Goal: Information Seeking & Learning: Check status

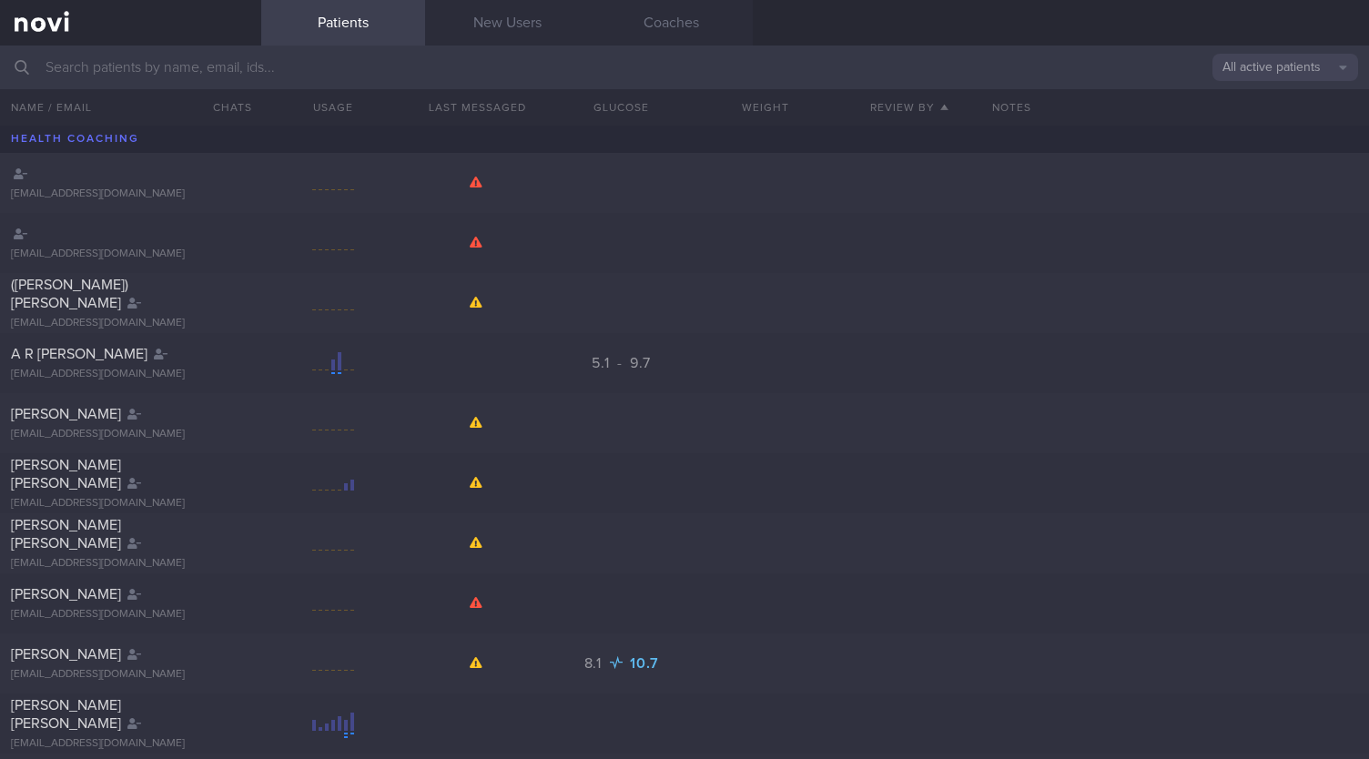
click at [143, 56] on input "text" at bounding box center [684, 68] width 1369 height 44
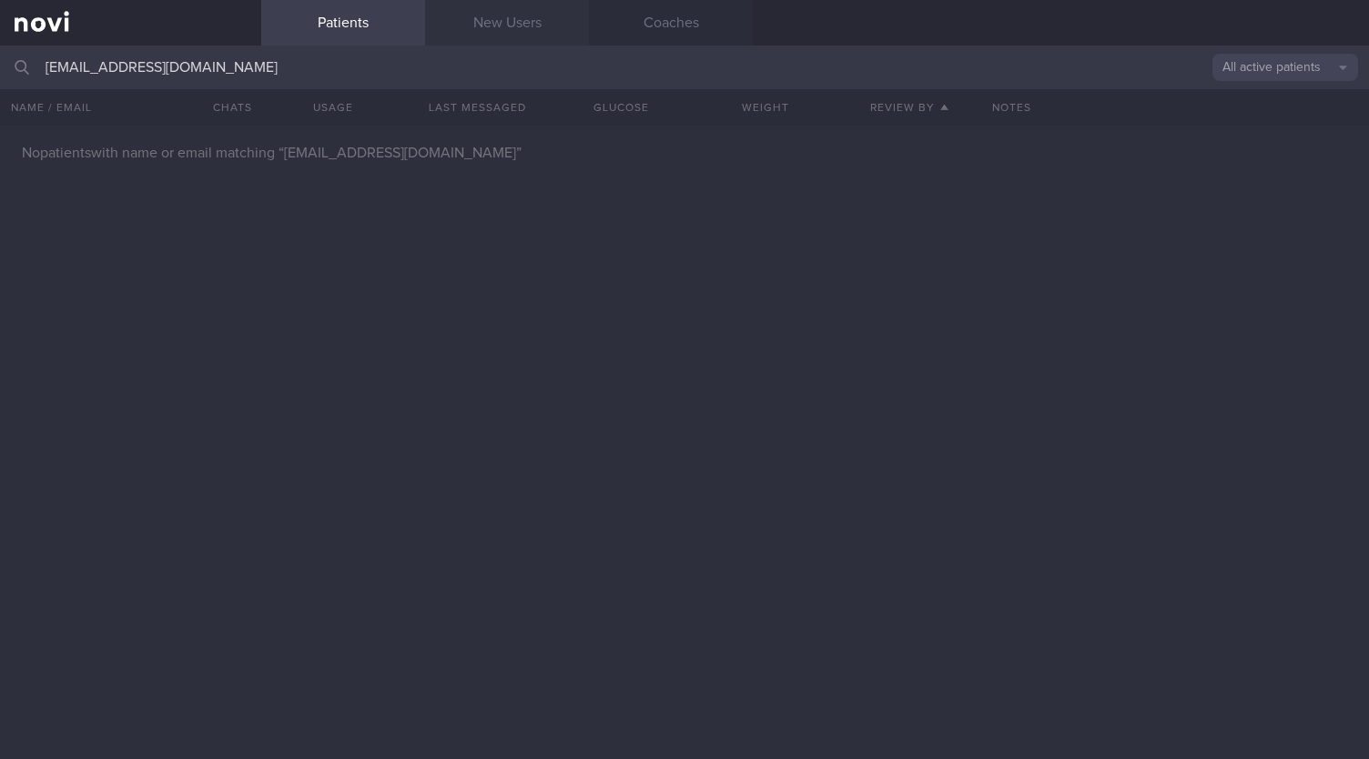
type input "[EMAIL_ADDRESS][DOMAIN_NAME]"
click at [475, 18] on link "New Users" at bounding box center [507, 23] width 164 height 46
click at [540, 36] on link "New Users" at bounding box center [507, 23] width 164 height 46
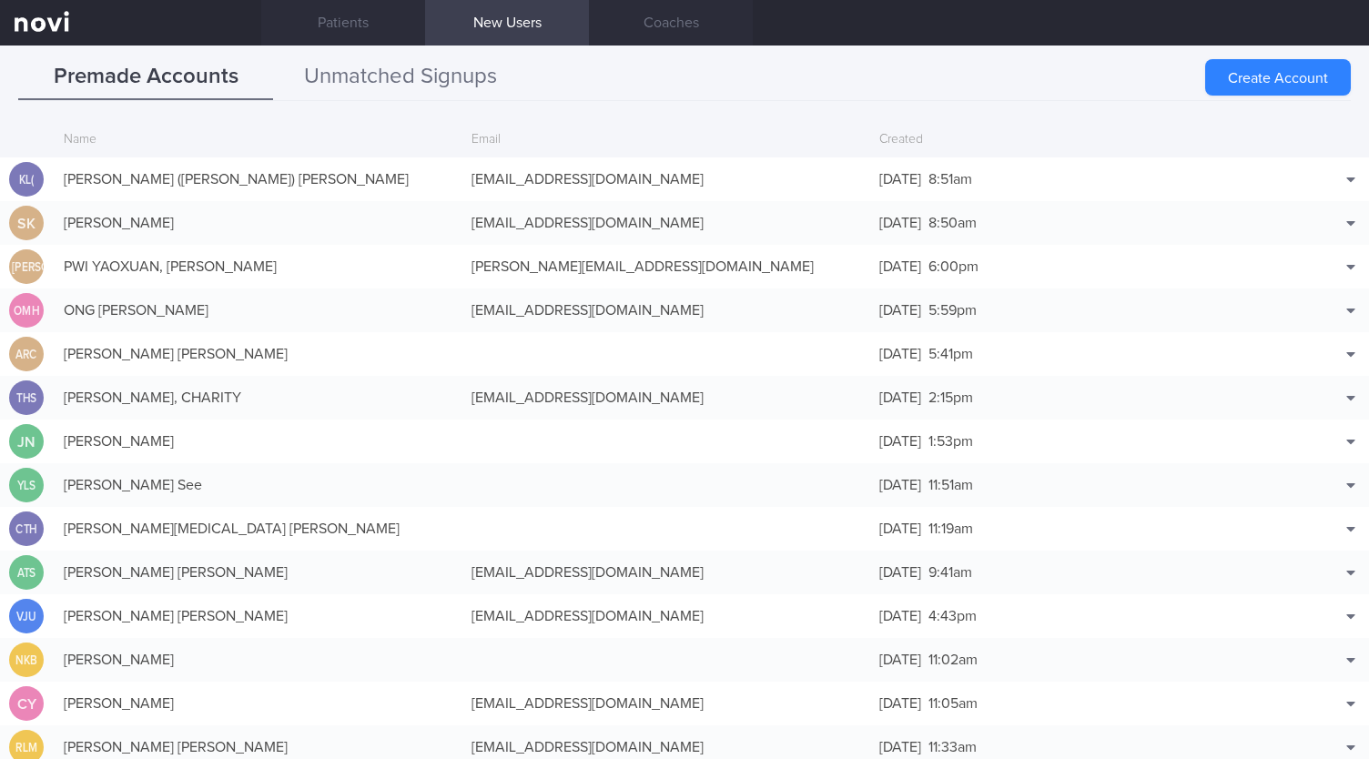
click at [411, 68] on button "Unmatched Signups" at bounding box center [400, 78] width 255 height 46
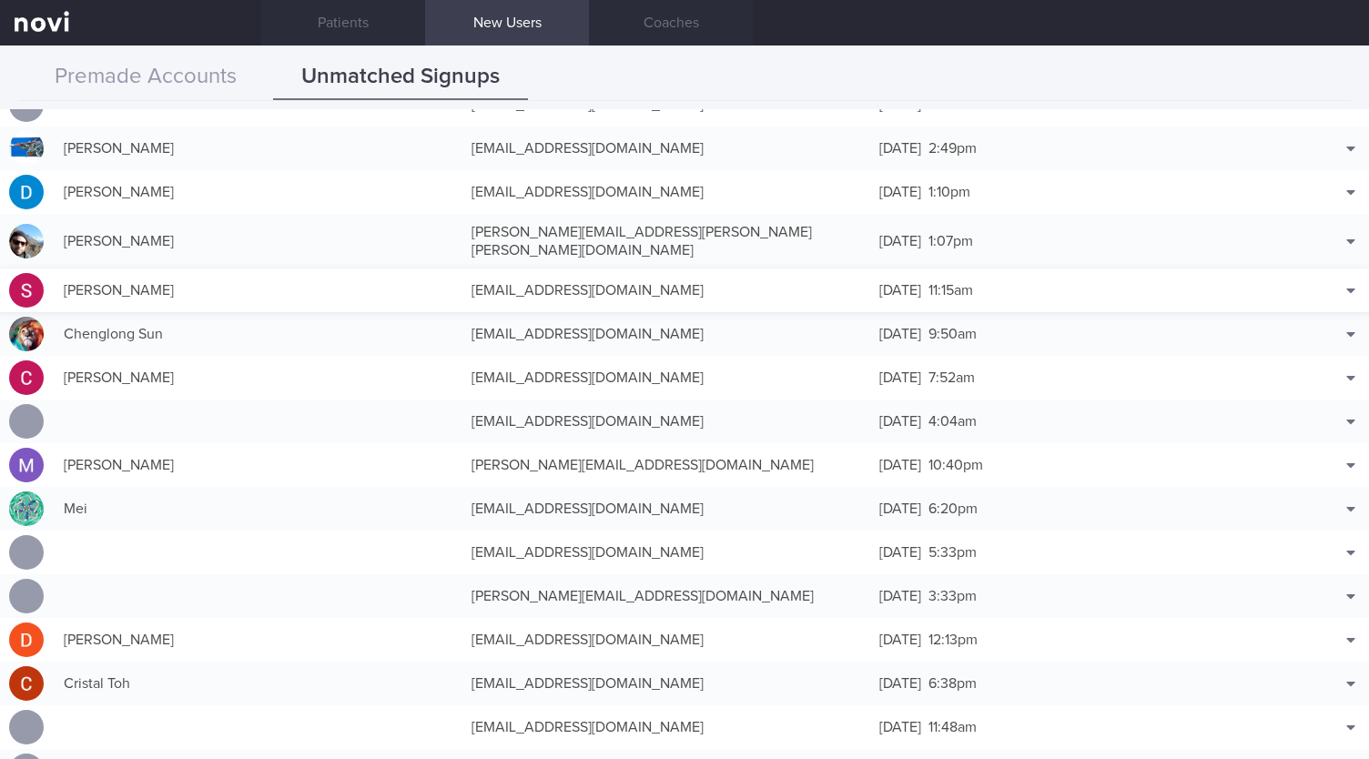
scroll to position [273, 0]
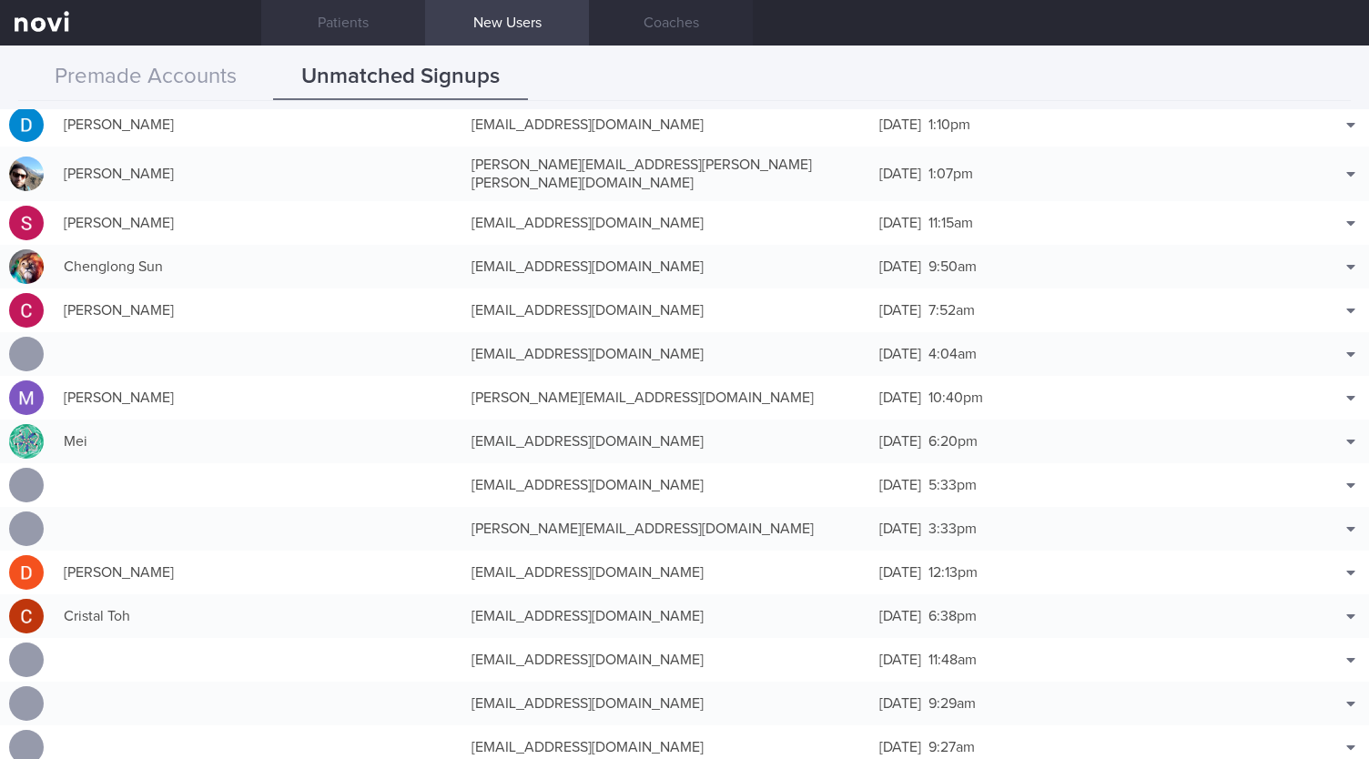
click at [349, 25] on link "Patients" at bounding box center [343, 23] width 164 height 46
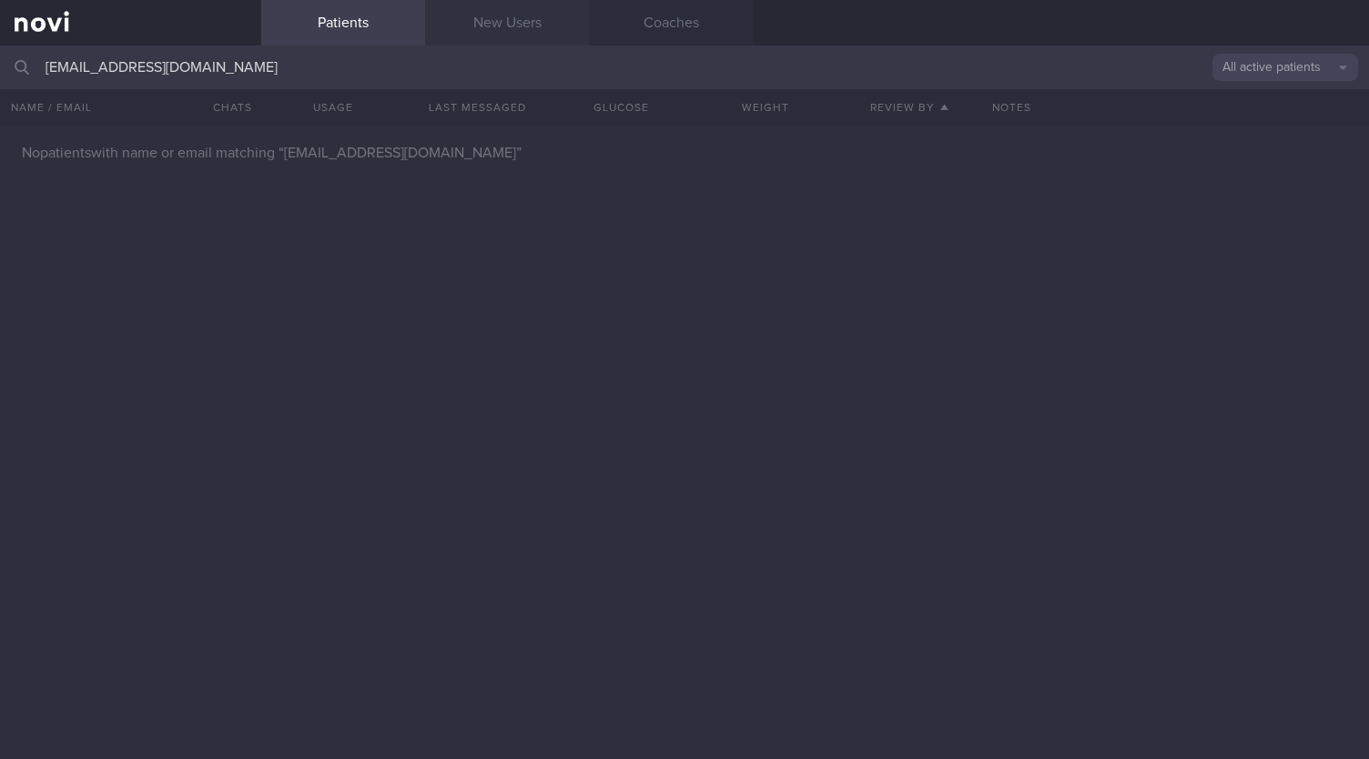
click at [528, 25] on link "New Users" at bounding box center [507, 23] width 164 height 46
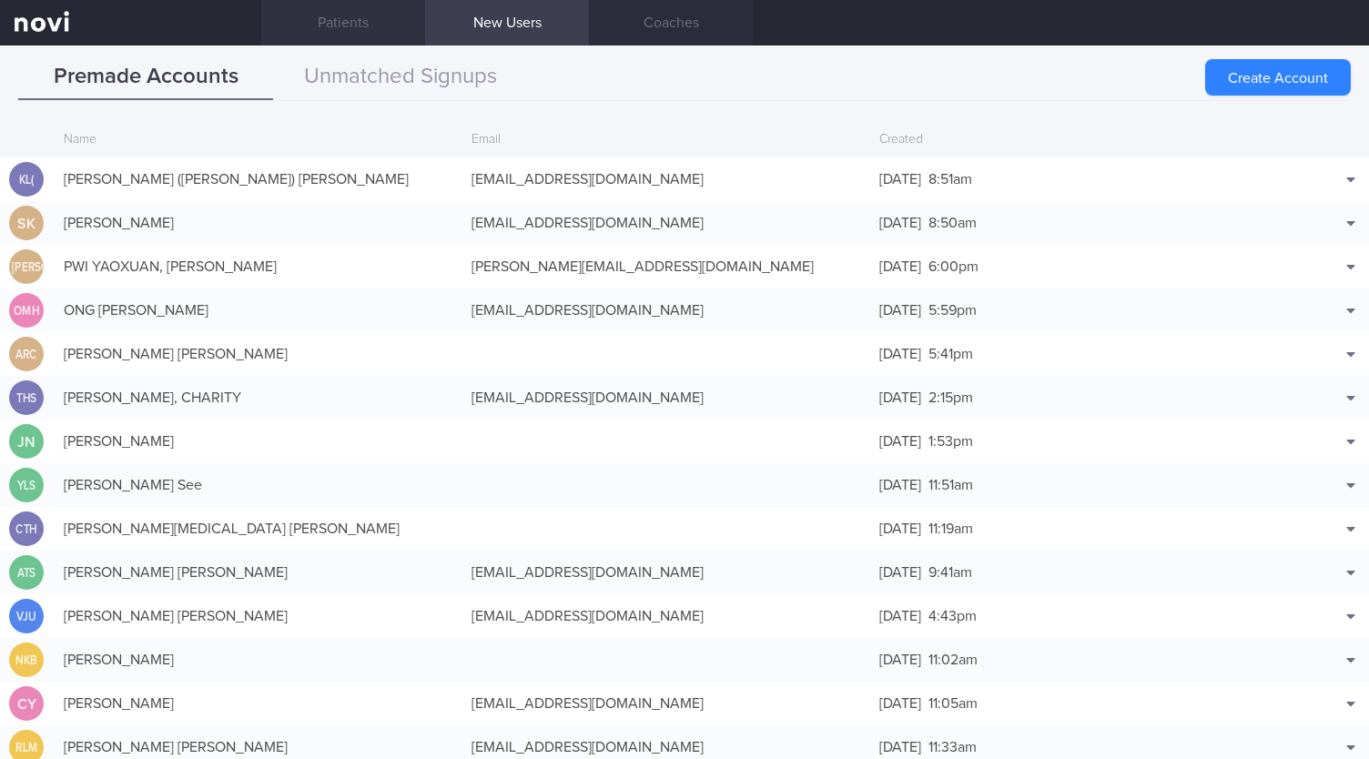
click at [350, 18] on link "Patients" at bounding box center [343, 23] width 164 height 46
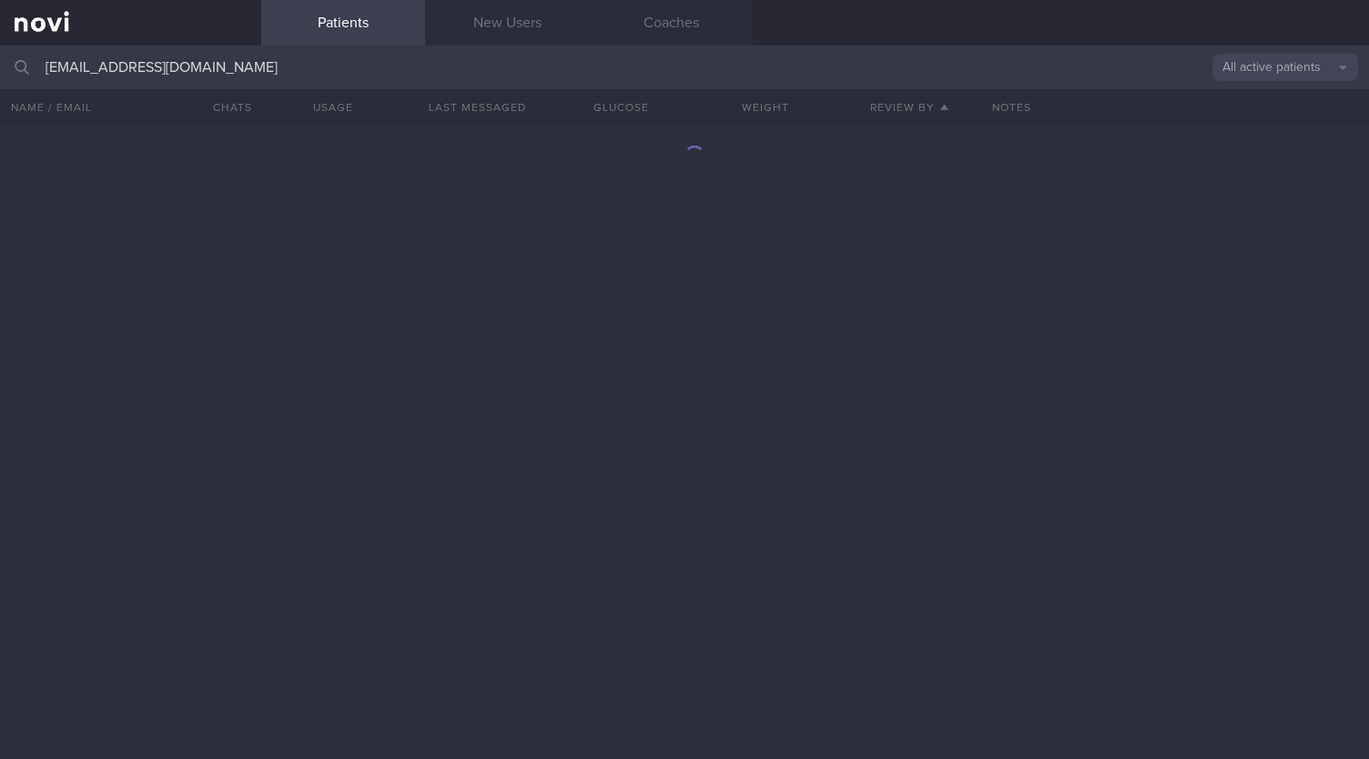
drag, startPoint x: 277, startPoint y: 71, endPoint x: 0, endPoint y: 61, distance: 276.9
click at [0, 62] on input "[EMAIL_ADDRESS][DOMAIN_NAME]" at bounding box center [684, 68] width 1369 height 44
